Goal: Information Seeking & Learning: Learn about a topic

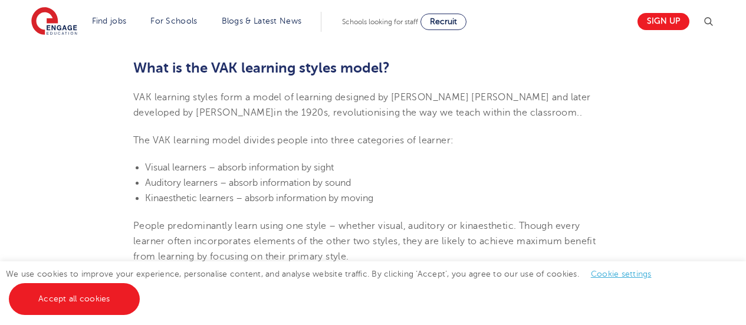
scroll to position [382, 0]
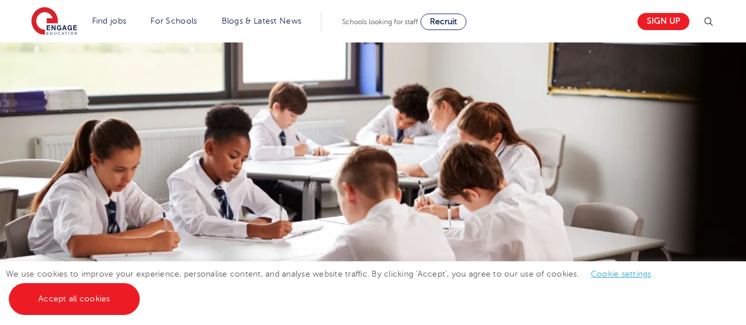
click at [708, 19] on img at bounding box center [708, 22] width 14 height 14
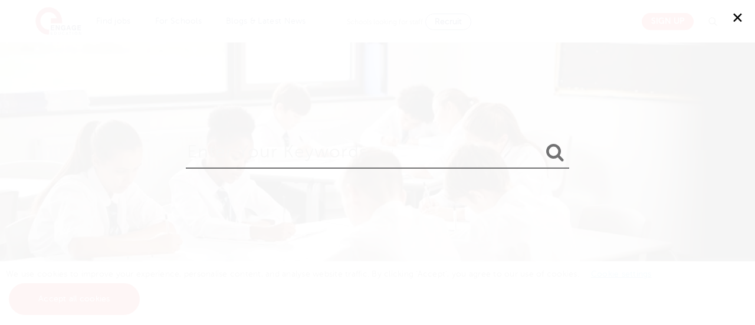
click at [389, 152] on input "search" at bounding box center [377, 149] width 383 height 38
type input "learning style"
click at [541, 142] on button "submit" at bounding box center [555, 153] width 28 height 22
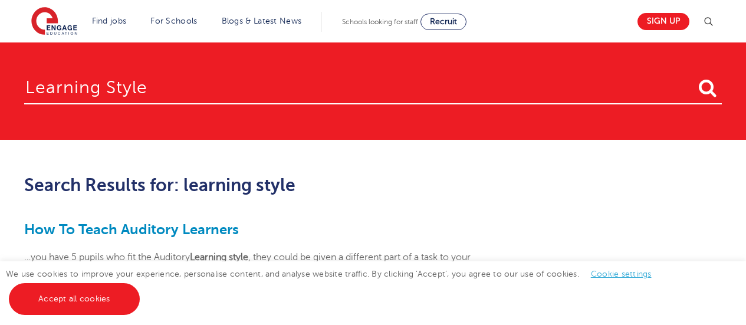
click at [715, 25] on img at bounding box center [708, 22] width 14 height 14
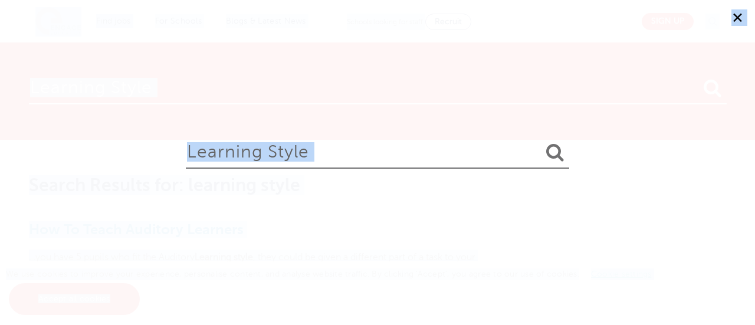
click at [336, 165] on input "learning style" at bounding box center [377, 149] width 383 height 38
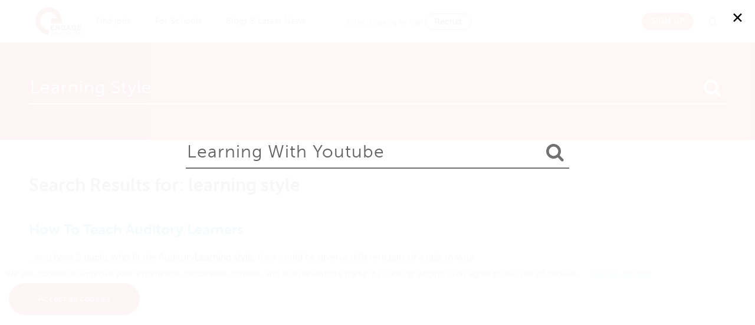
type input "learning with youtube"
click at [541, 142] on button "submit" at bounding box center [555, 153] width 28 height 22
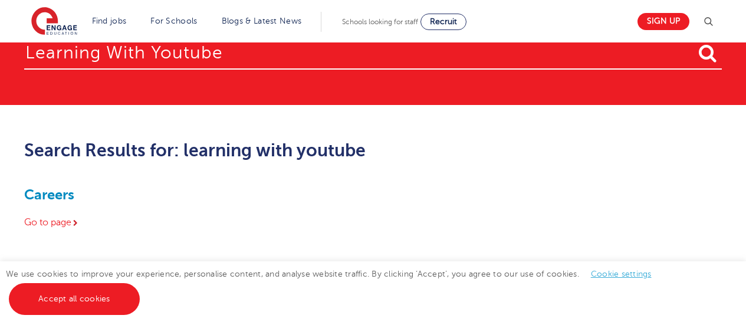
scroll to position [62, 0]
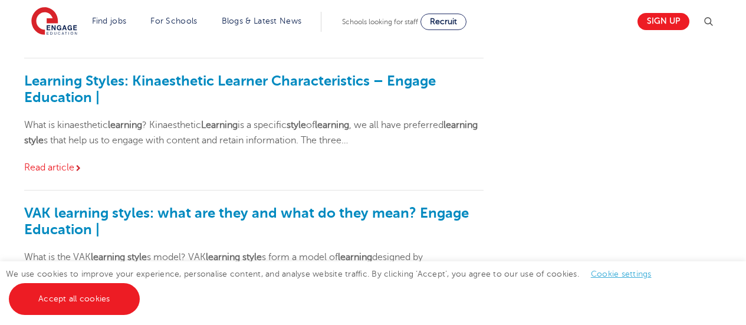
scroll to position [395, 0]
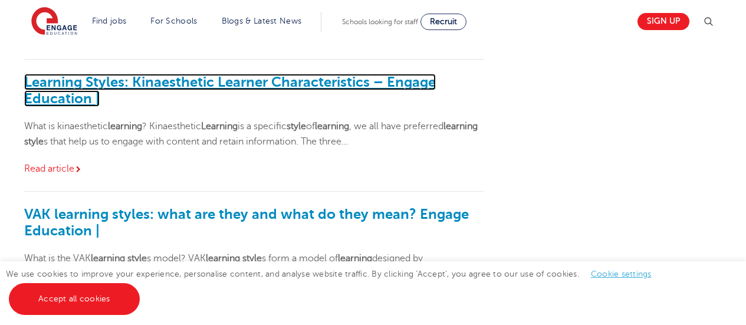
click at [161, 86] on link "Learning Styles: Kinaesthetic Learner Characteristics – Engage Education |" at bounding box center [230, 90] width 412 height 33
